Goal: Transaction & Acquisition: Obtain resource

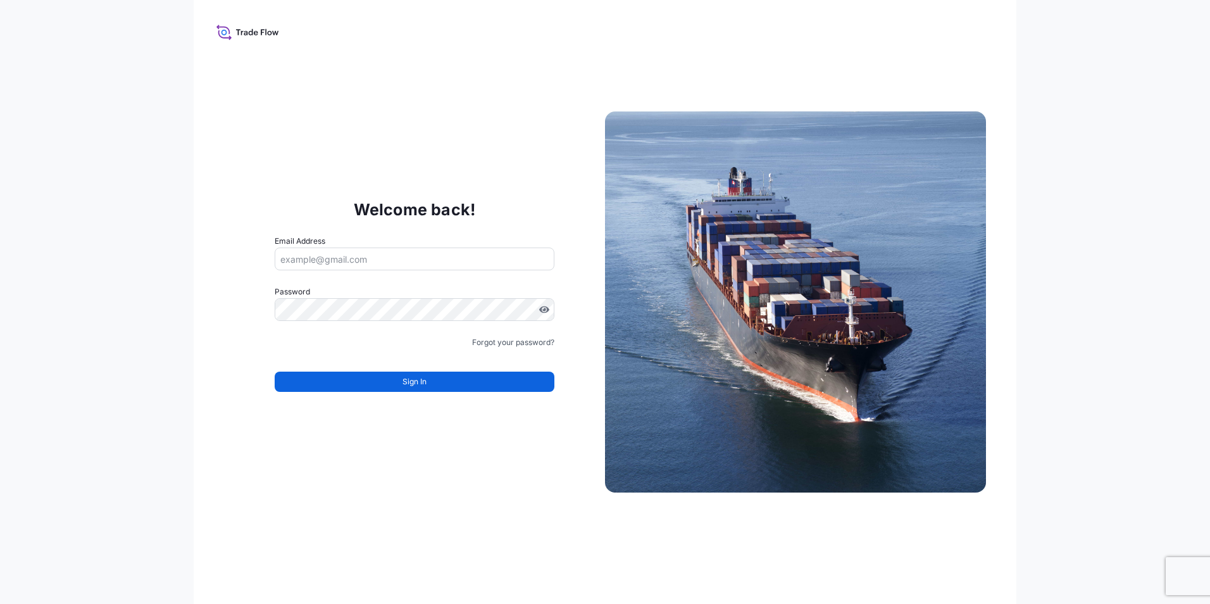
click at [517, 42] on div "Welcome back! Email Address Password Must include: Upper & lower case letters S…" at bounding box center [605, 302] width 823 height 604
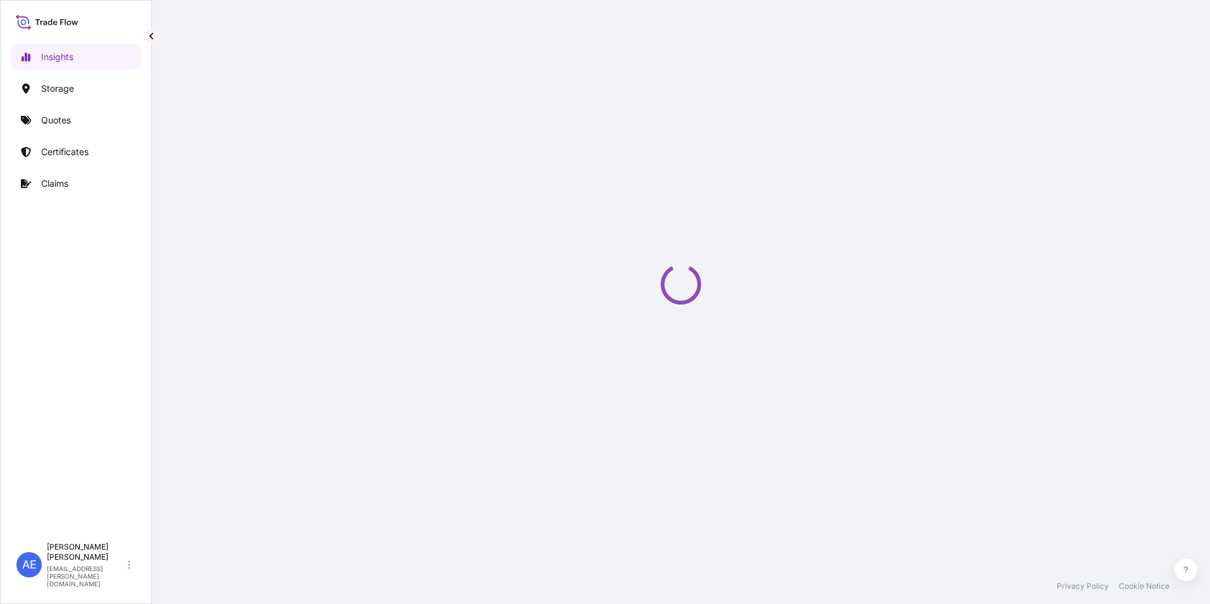
select select "2025"
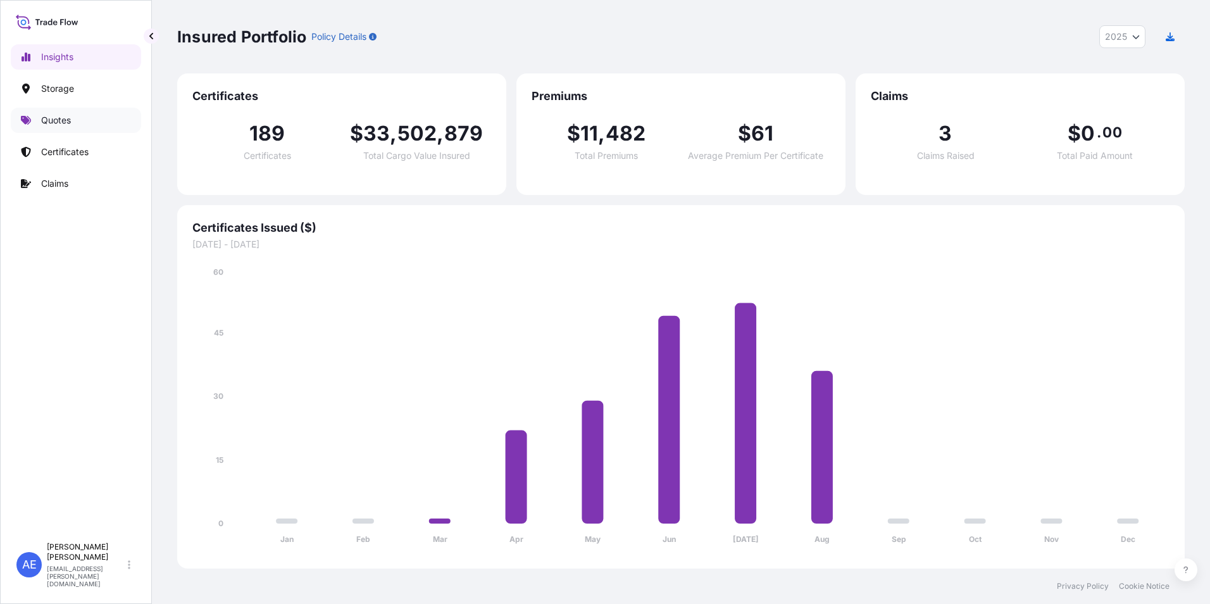
click at [42, 125] on p "Quotes" at bounding box center [56, 120] width 30 height 13
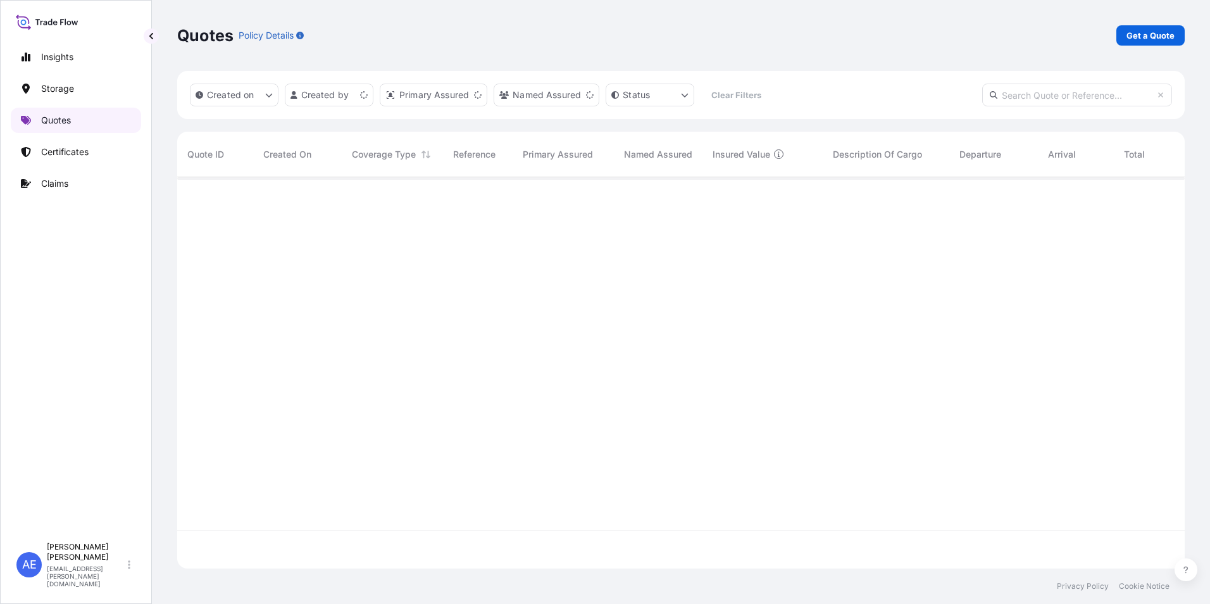
scroll to position [389, 998]
click at [1146, 41] on p "Get a Quote" at bounding box center [1151, 35] width 48 height 13
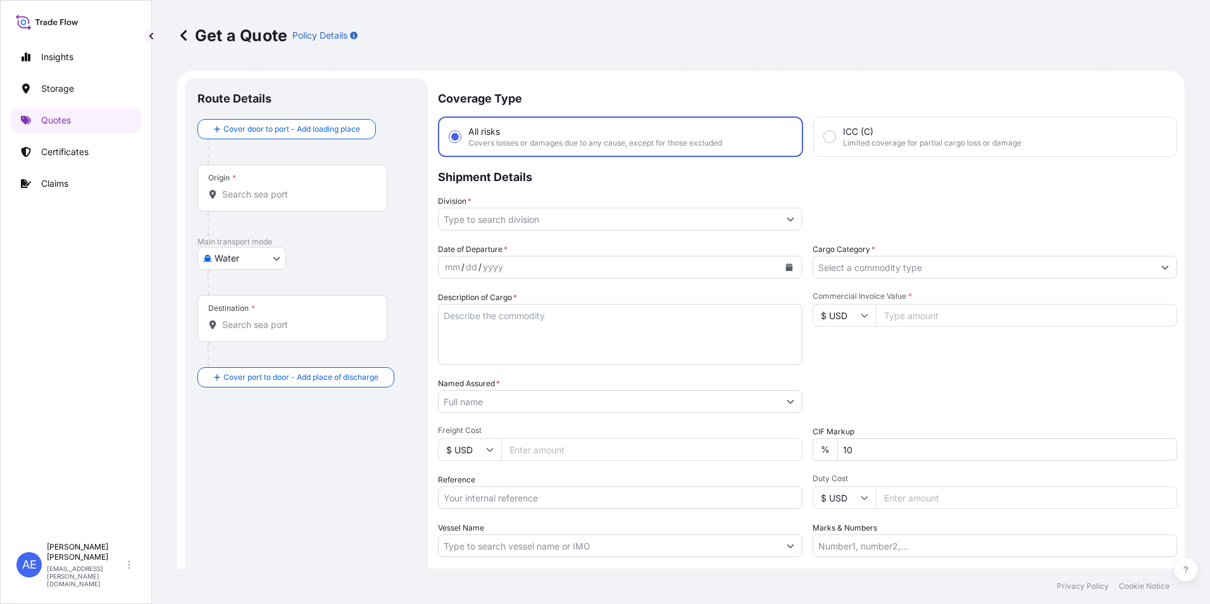
scroll to position [20, 0]
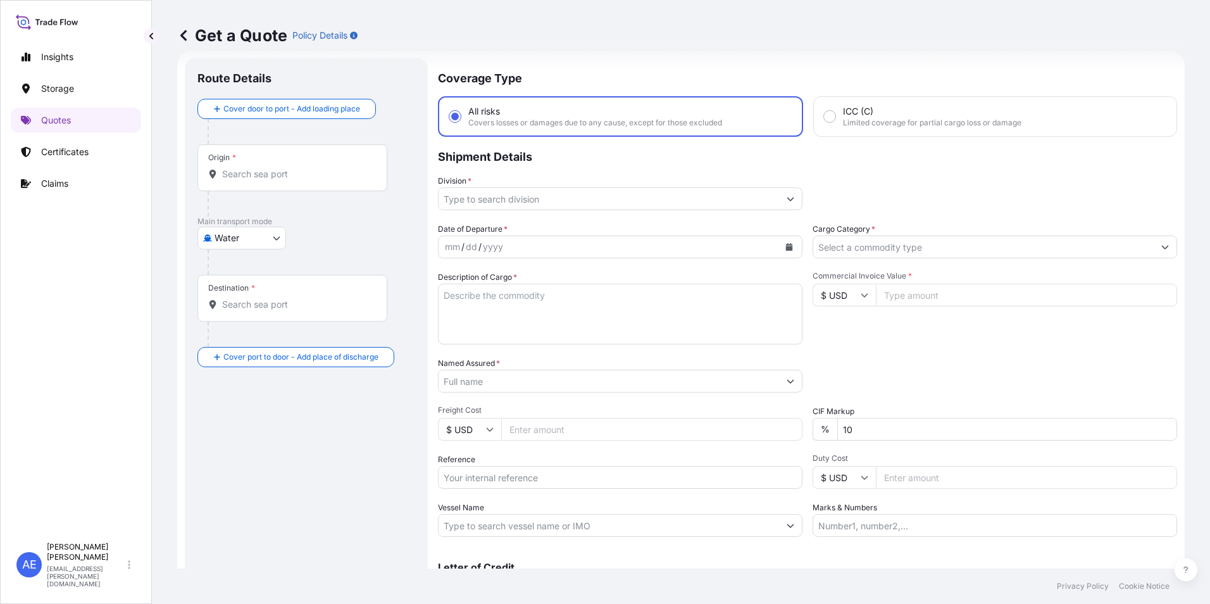
click at [258, 234] on body "Insights Storage Quotes Certificates Claims AE [PERSON_NAME] Samuel [EMAIL_ADDR…" at bounding box center [605, 302] width 1210 height 604
click at [242, 270] on div "Air" at bounding box center [242, 271] width 78 height 23
click at [252, 232] on body "Insights Storage Quotes Certificates Claims AE [PERSON_NAME] Samuel [EMAIL_ADDR…" at bounding box center [605, 302] width 1210 height 604
click at [232, 304] on span "Water" at bounding box center [234, 298] width 25 height 13
select select "Water"
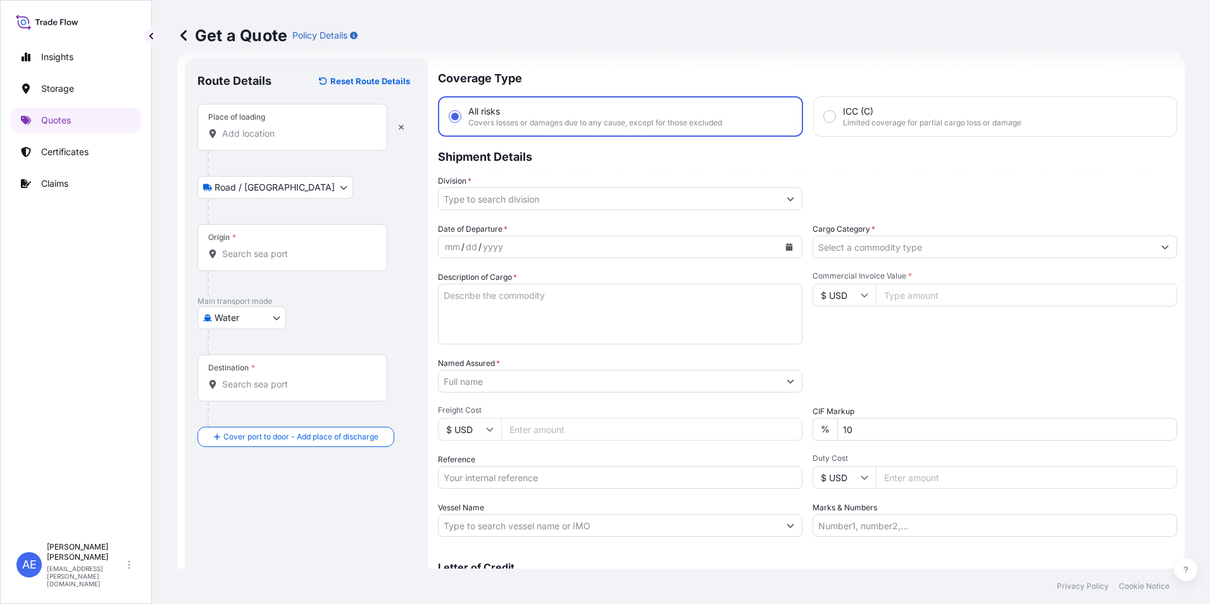
click at [260, 126] on div "Place of loading" at bounding box center [292, 127] width 190 height 47
click at [260, 127] on input "Place of loading" at bounding box center [296, 133] width 149 height 13
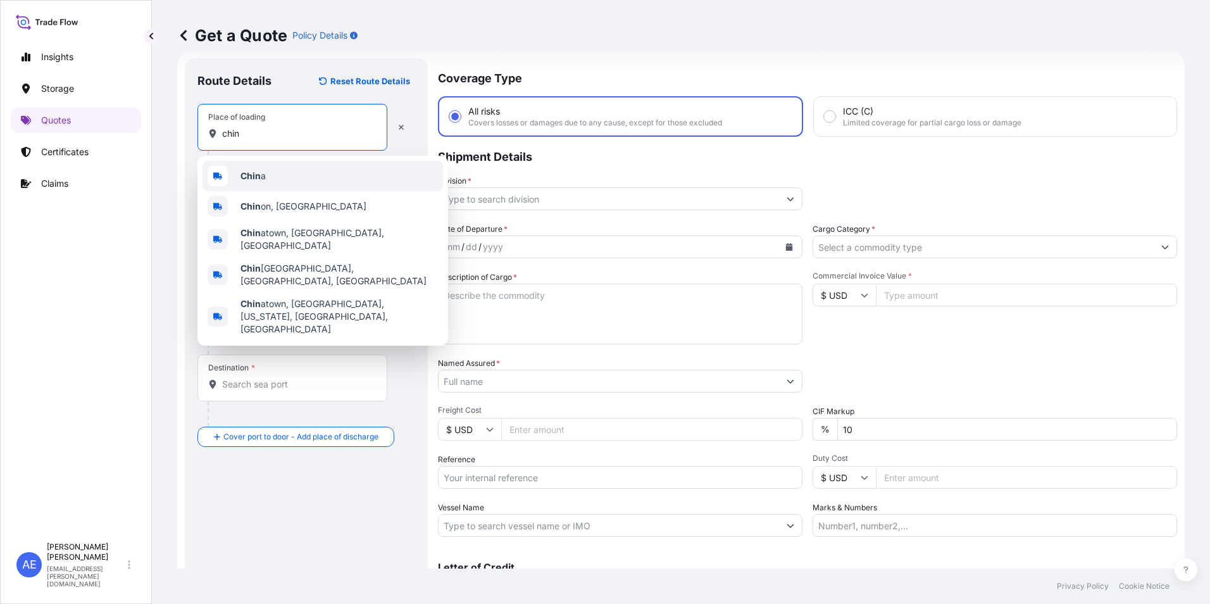
click at [268, 185] on div "Chin a" at bounding box center [323, 176] width 241 height 30
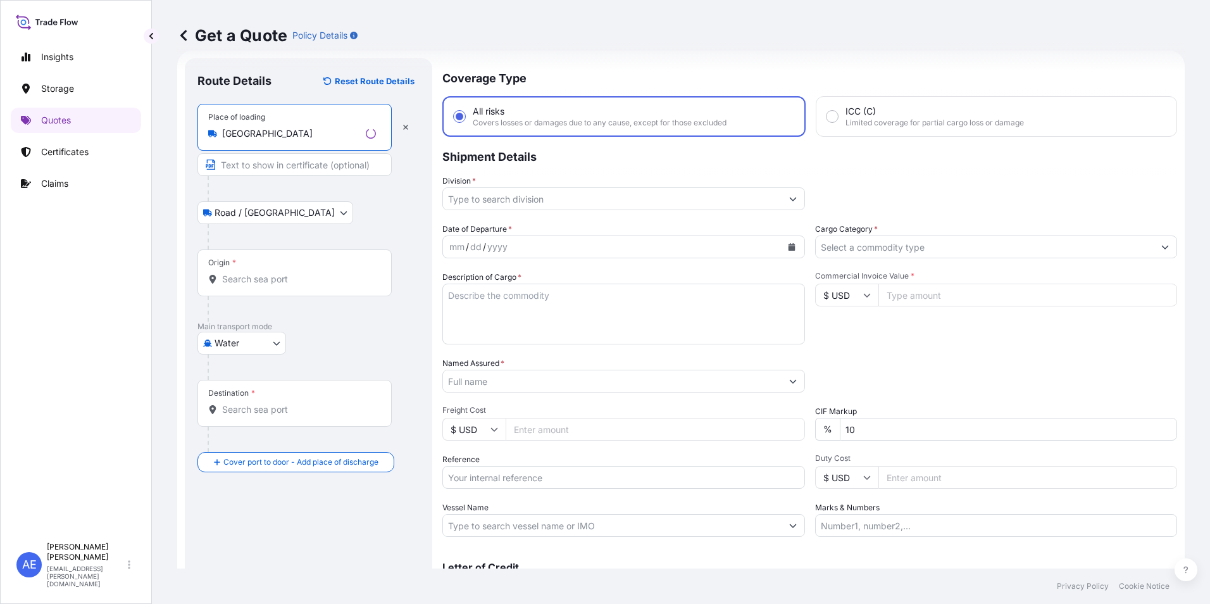
type input "[GEOGRAPHIC_DATA]"
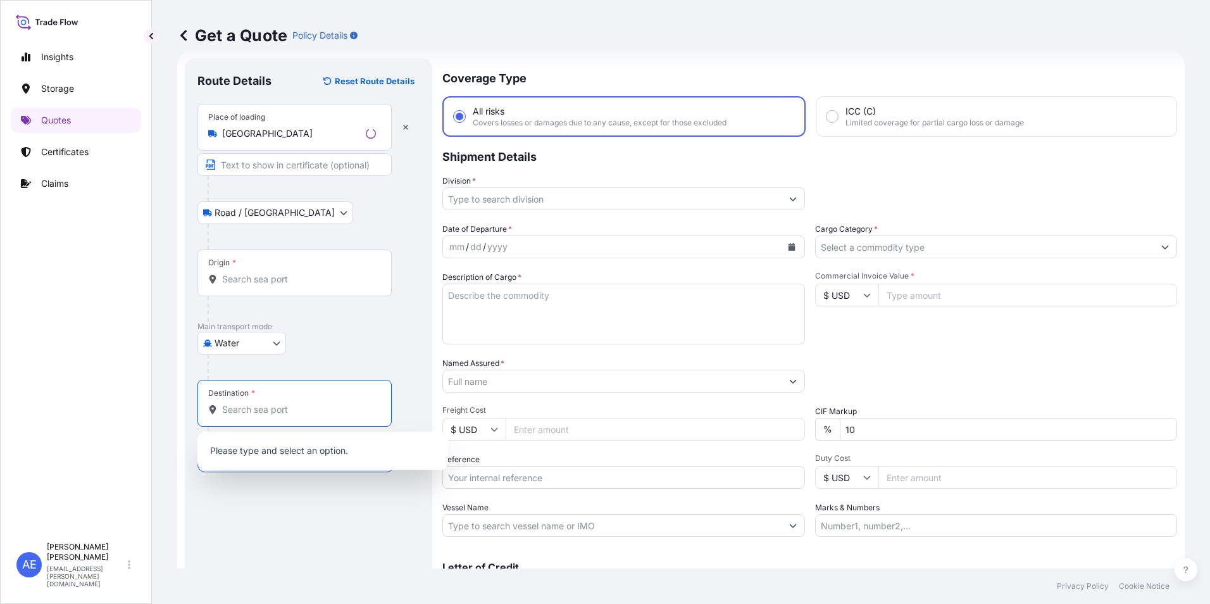
click at [265, 409] on input "Destination *" at bounding box center [299, 409] width 154 height 13
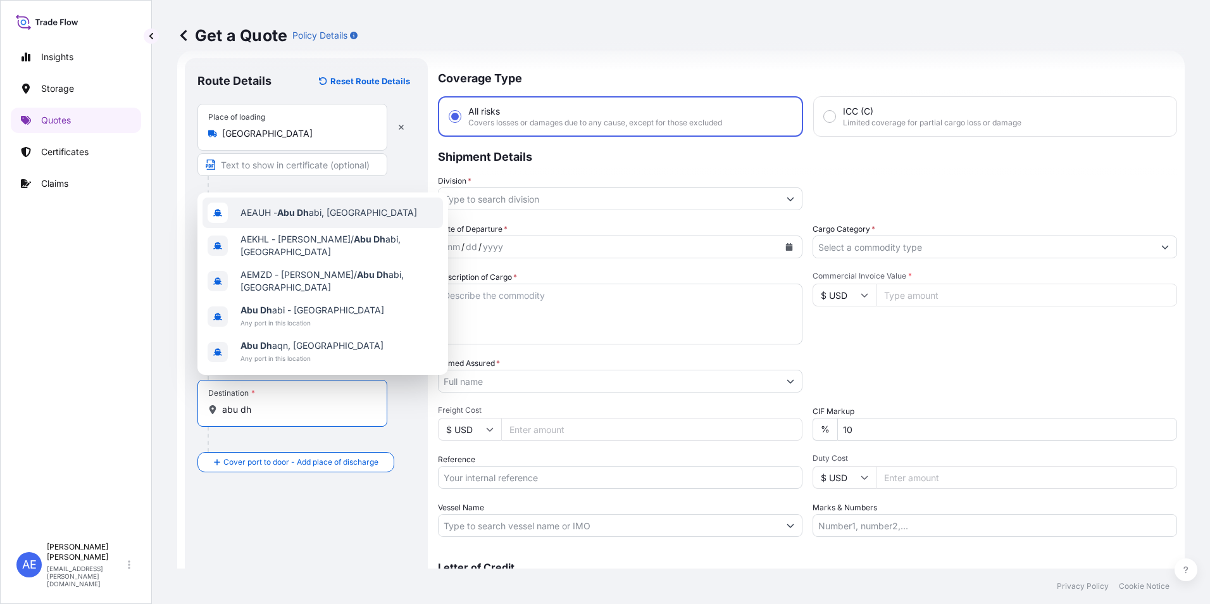
click at [279, 216] on span "[PERSON_NAME], [GEOGRAPHIC_DATA]" at bounding box center [329, 212] width 177 height 13
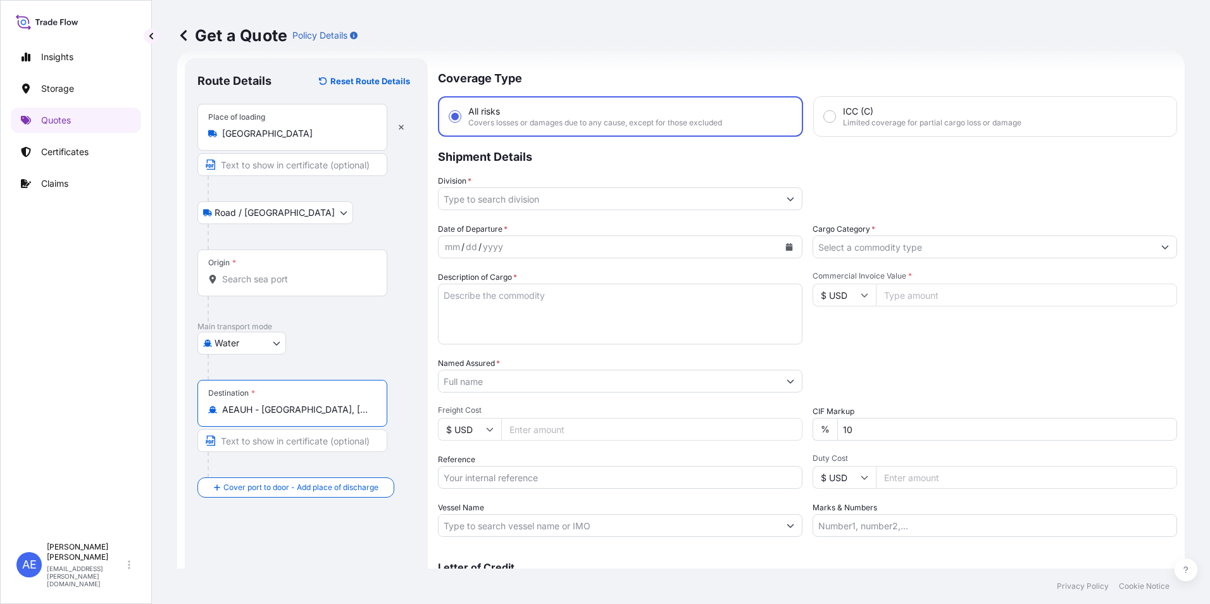
type input "AEAUH - [GEOGRAPHIC_DATA], [GEOGRAPHIC_DATA]"
click at [741, 203] on input "Division *" at bounding box center [609, 198] width 341 height 23
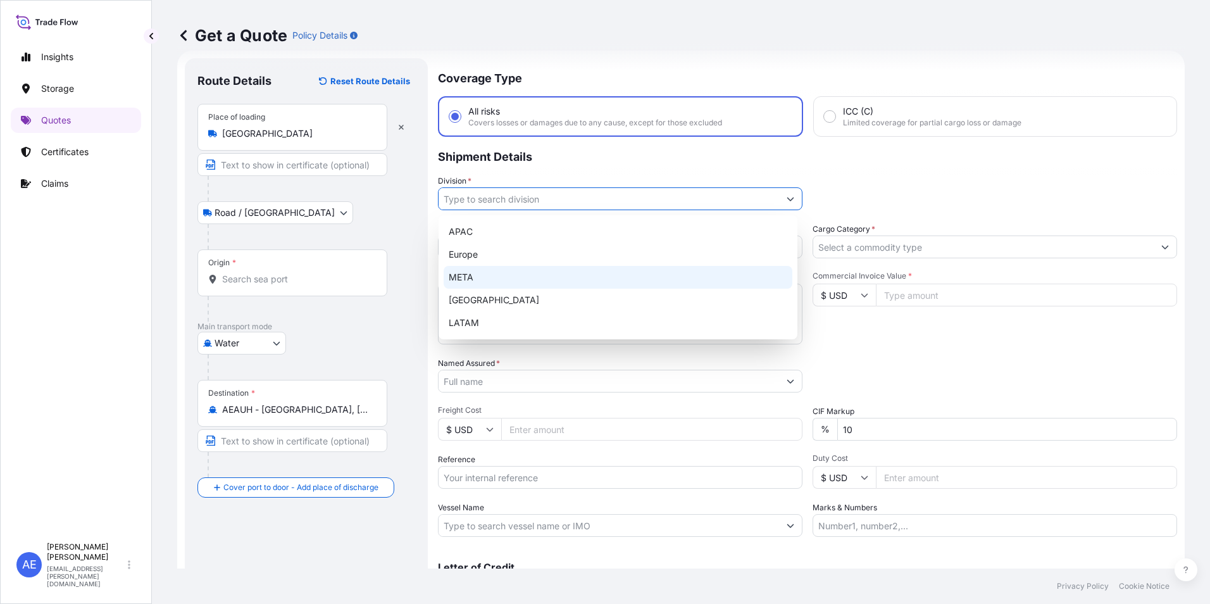
click at [487, 273] on div "META" at bounding box center [618, 277] width 349 height 23
type input "META"
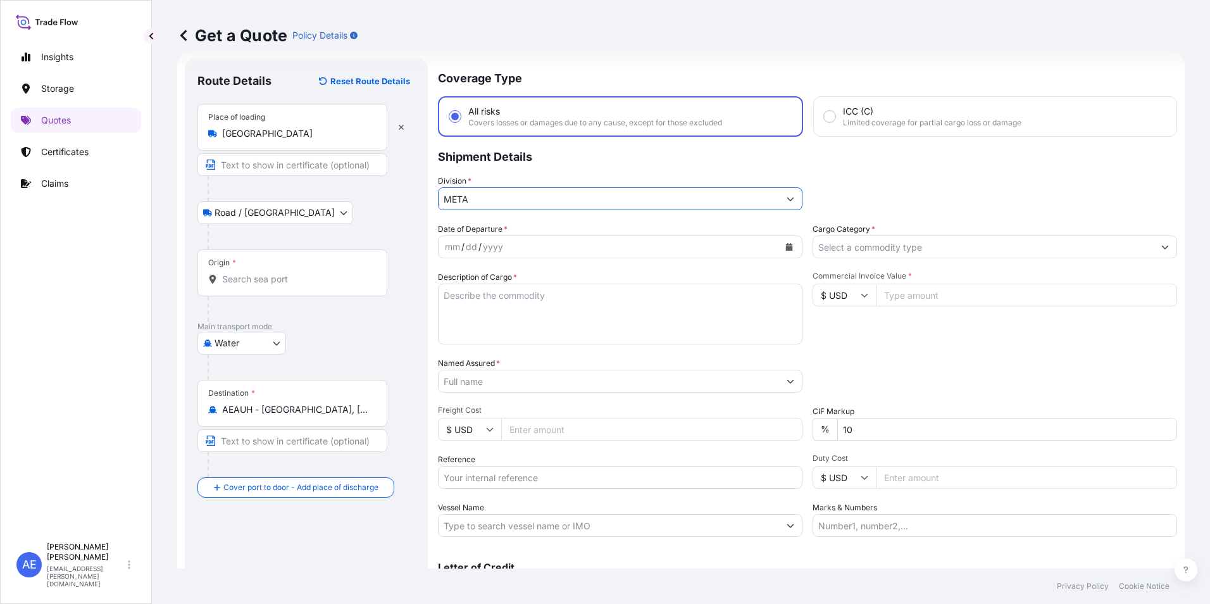
click at [786, 249] on icon "Calendar" at bounding box center [789, 247] width 7 height 8
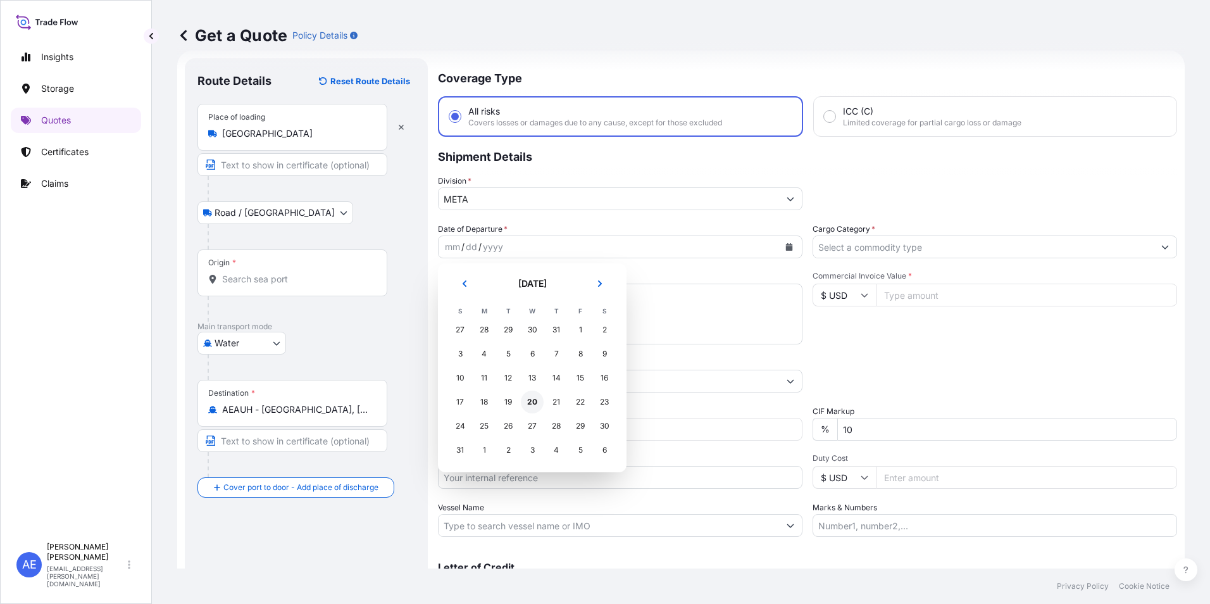
click at [532, 399] on div "20" at bounding box center [532, 402] width 23 height 23
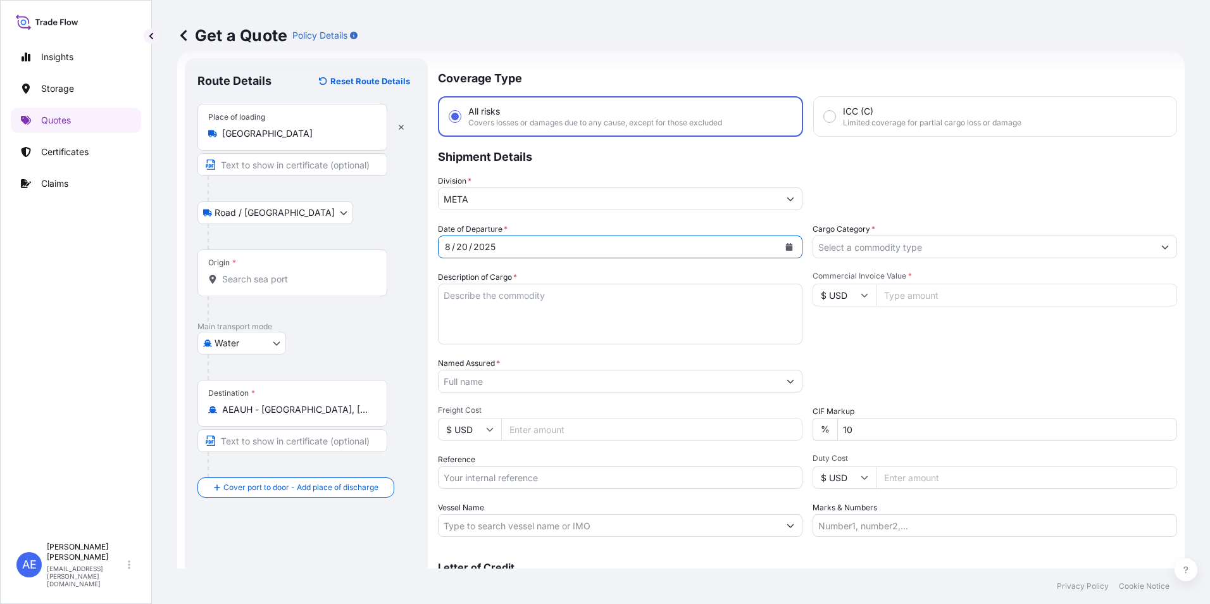
click at [1004, 249] on input "Cargo Category *" at bounding box center [983, 246] width 341 height 23
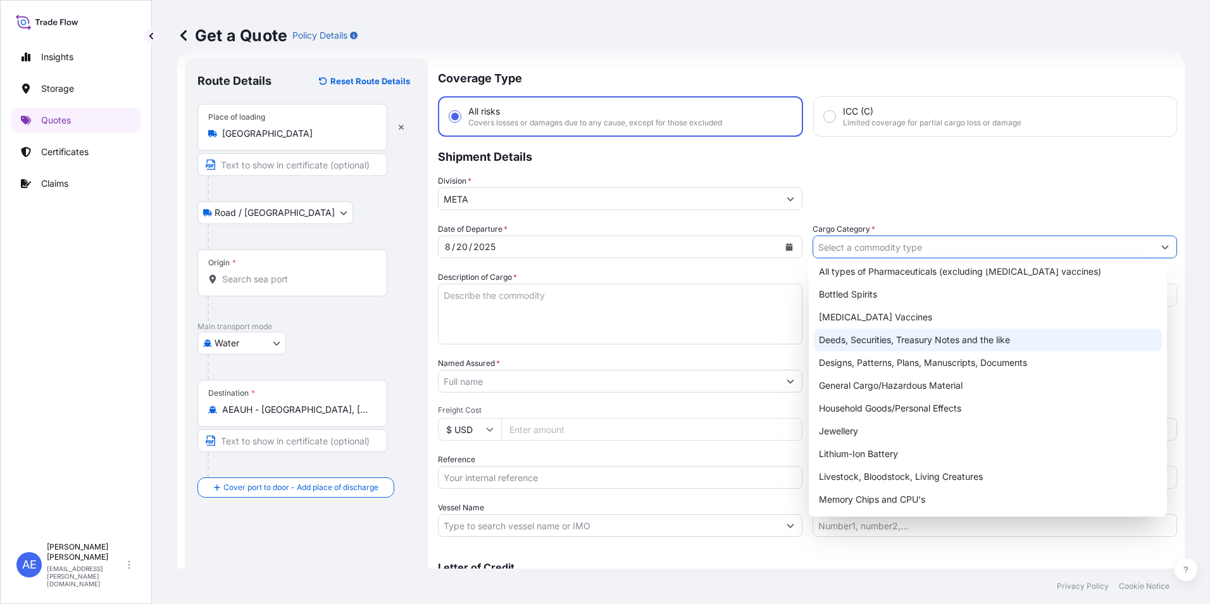
scroll to position [0, 0]
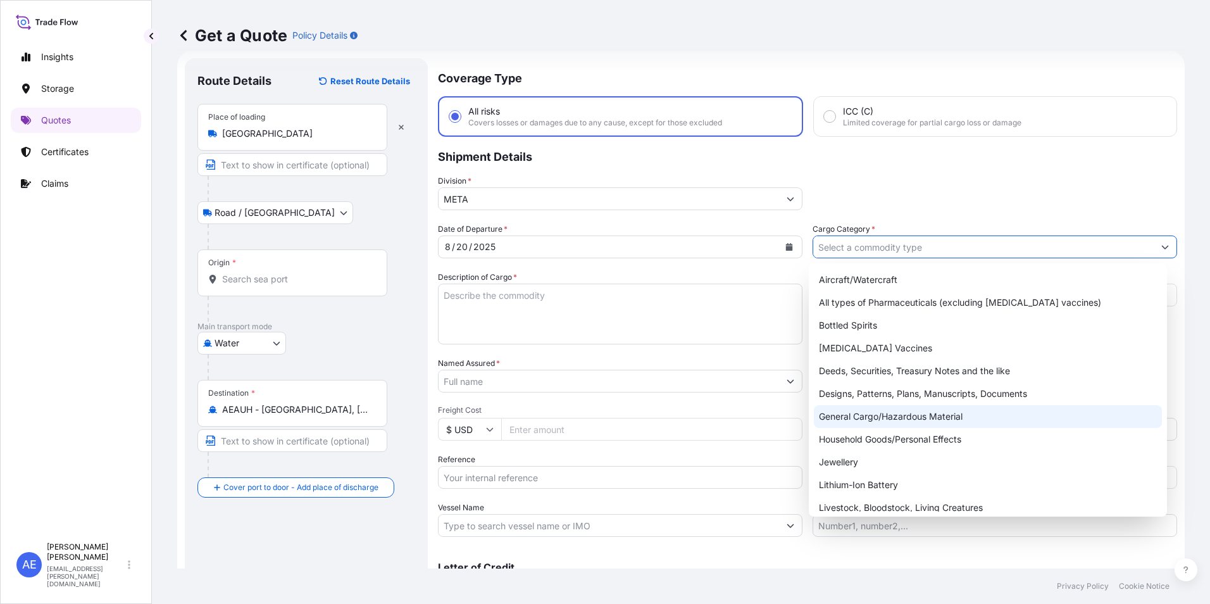
click at [893, 418] on div "General Cargo/Hazardous Material" at bounding box center [988, 416] width 349 height 23
type input "General Cargo/Hazardous Material"
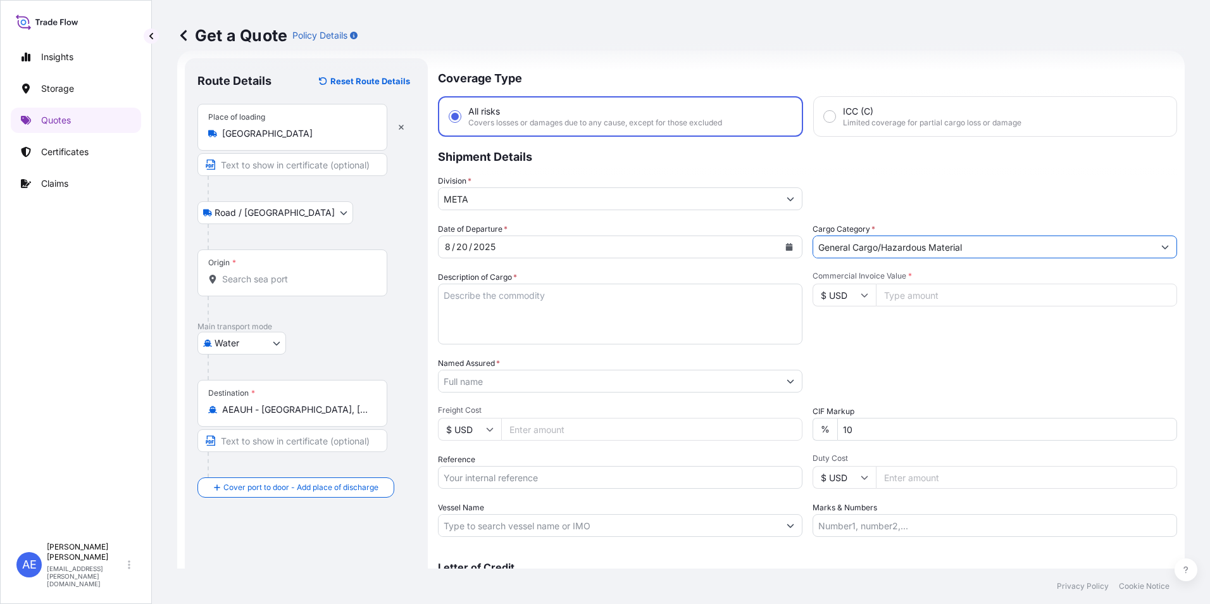
click at [930, 253] on input "General Cargo/Hazardous Material" at bounding box center [983, 246] width 341 height 23
click at [1154, 246] on button "Show suggestions" at bounding box center [1165, 246] width 23 height 23
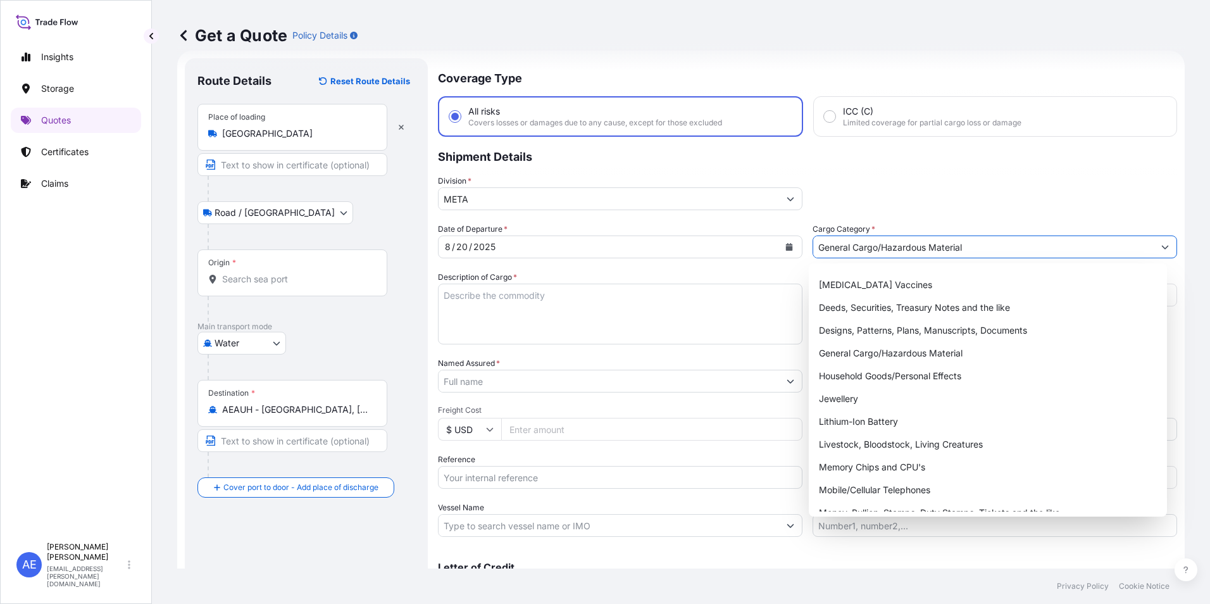
scroll to position [23, 0]
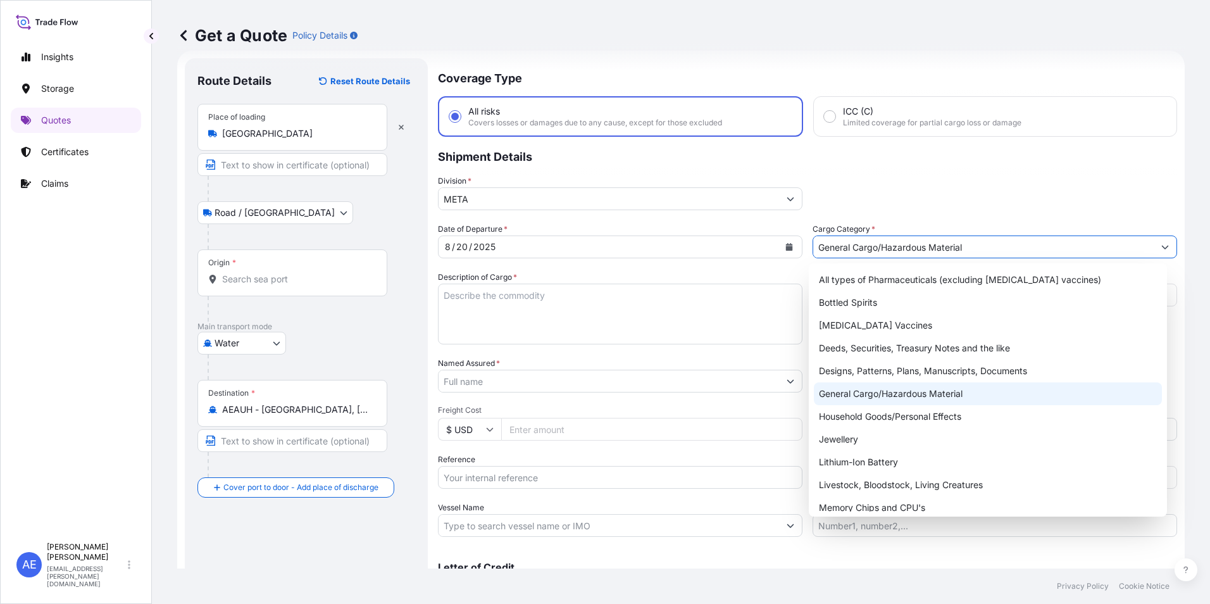
click at [950, 389] on div "General Cargo/Hazardous Material" at bounding box center [988, 393] width 349 height 23
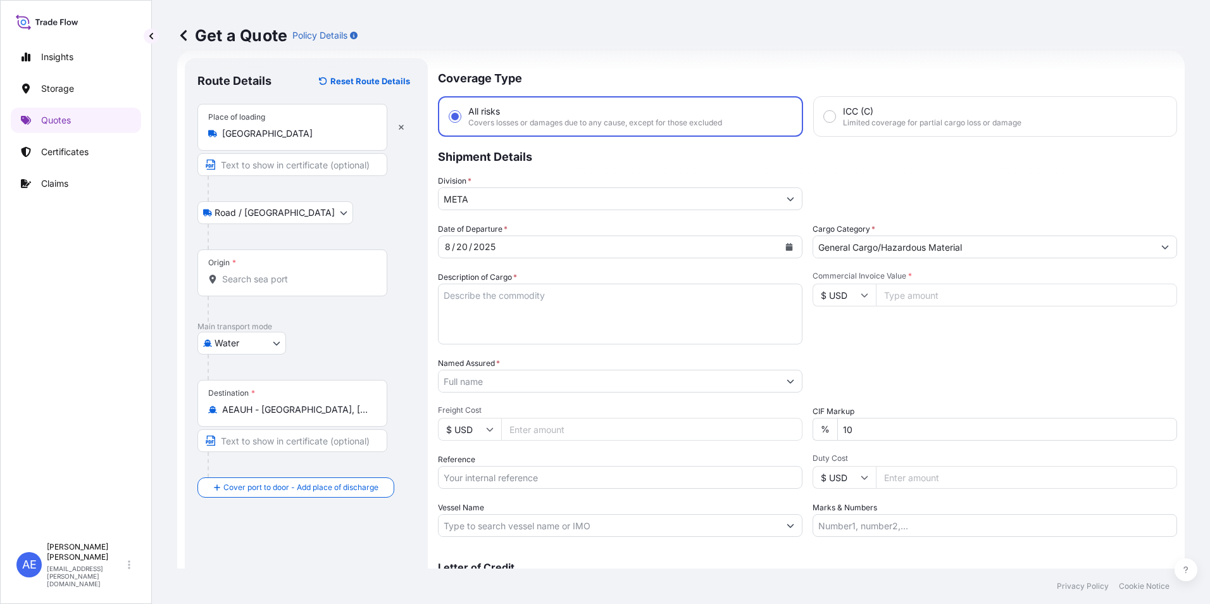
click at [916, 300] on input "Commercial Invoice Value *" at bounding box center [1026, 295] width 301 height 23
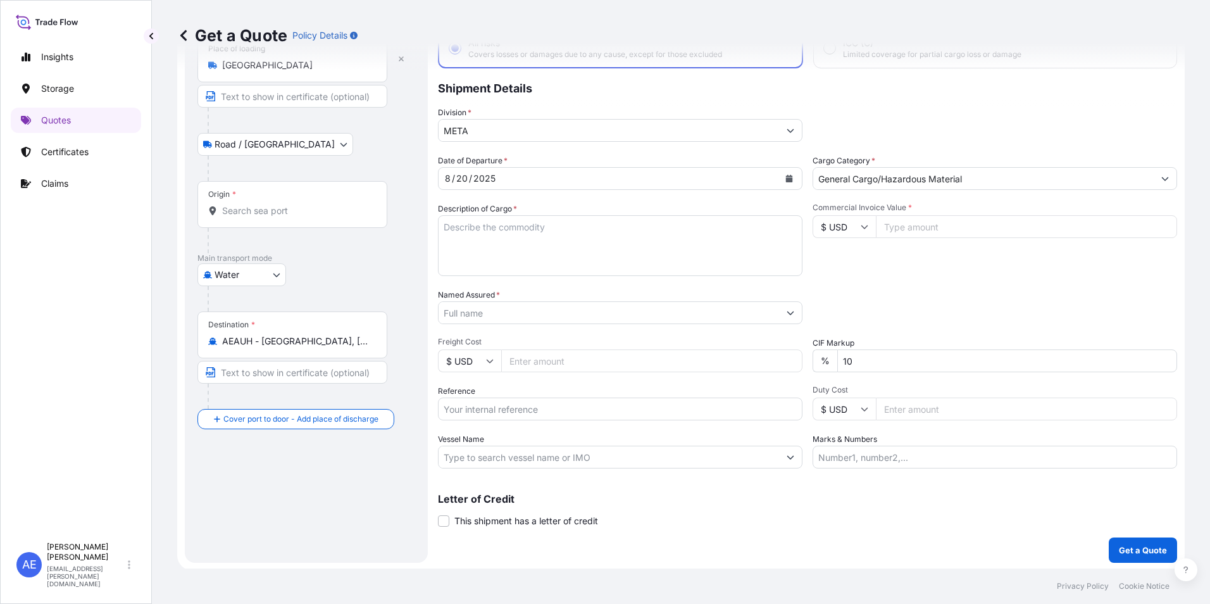
scroll to position [91, 0]
drag, startPoint x: 883, startPoint y: 439, endPoint x: 89, endPoint y: 532, distance: 799.7
click at [89, 532] on div "Insights Storage Quotes Certificates Claims AE [PERSON_NAME] Samuel [EMAIL_ADDR…" at bounding box center [605, 302] width 1210 height 604
click at [888, 356] on input "10" at bounding box center [1007, 358] width 340 height 23
click at [404, 408] on form "Route Details Reset Route Details Place of loading [GEOGRAPHIC_DATA] Road / Inl…" at bounding box center [681, 274] width 1008 height 588
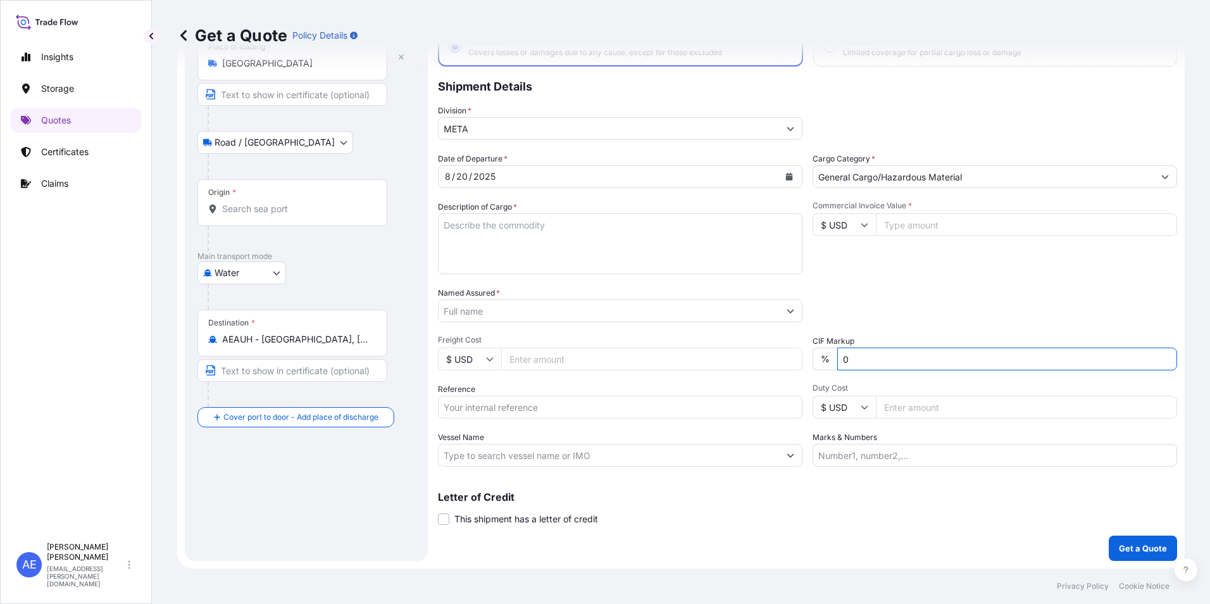
type input "0"
